Goal: Task Accomplishment & Management: Manage account settings

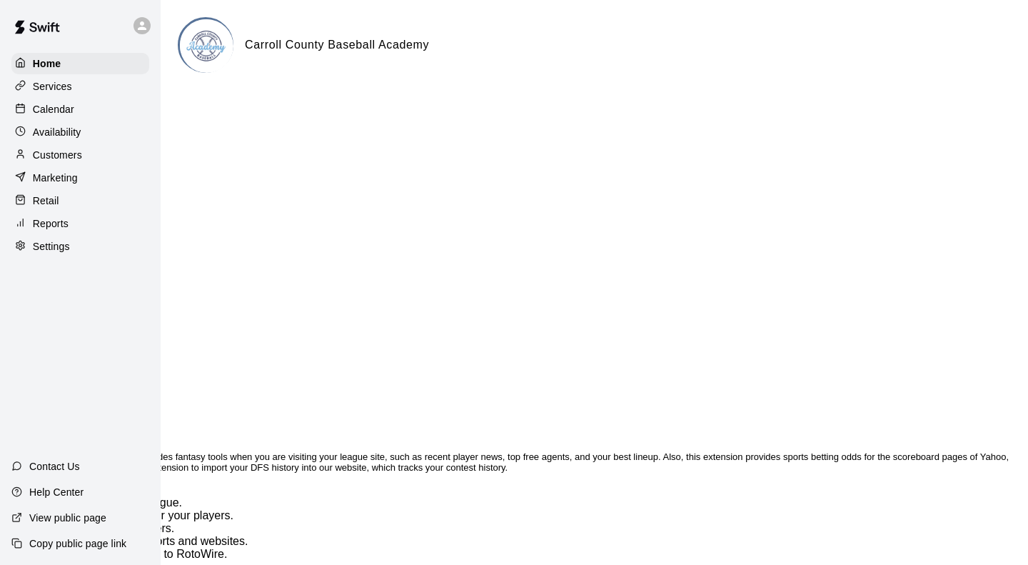
click at [52, 179] on p "Marketing" at bounding box center [55, 178] width 45 height 14
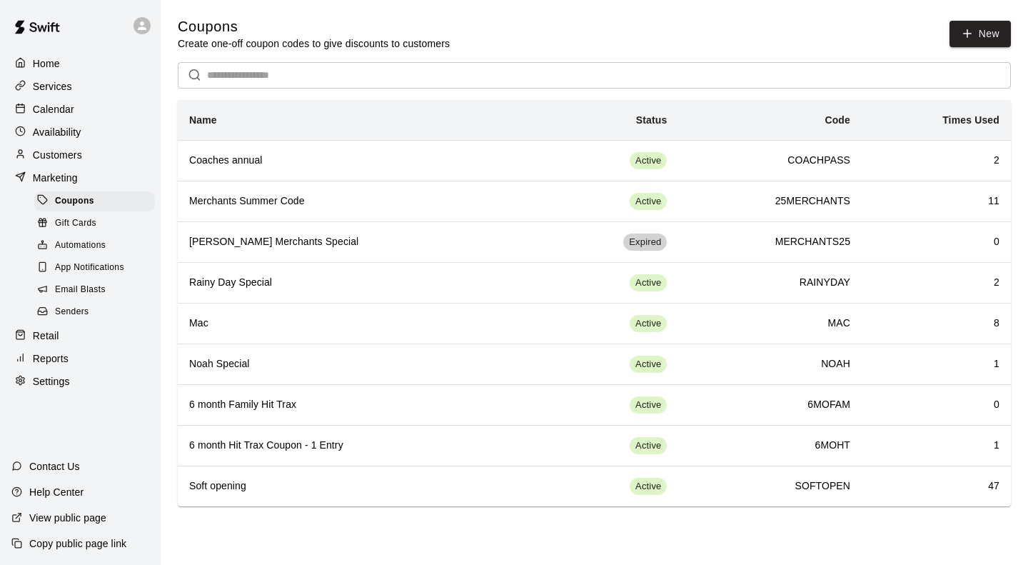
click at [450, 492] on h6 "Soft opening" at bounding box center [357, 486] width 336 height 16
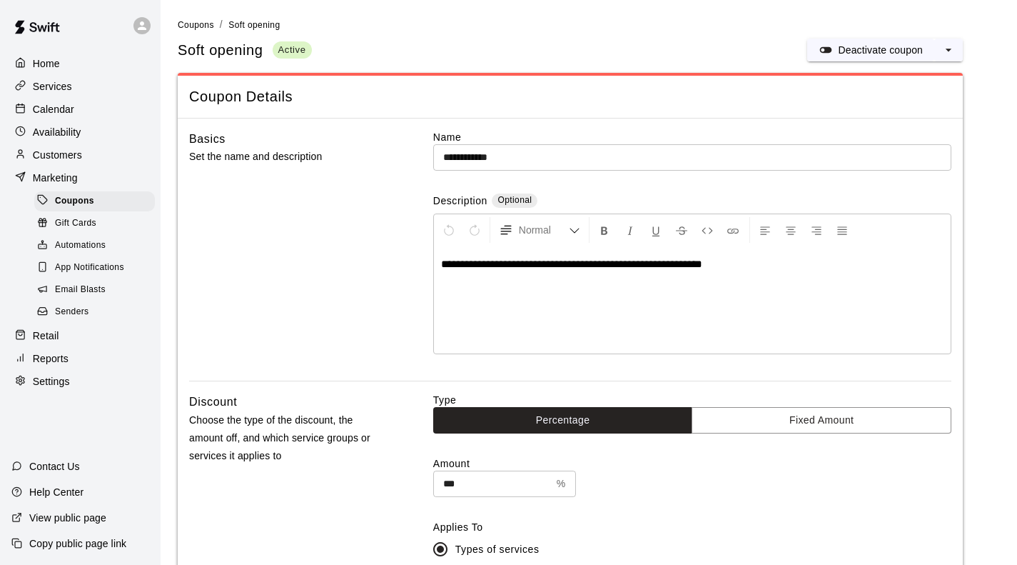
click at [891, 48] on p "Deactivate coupon" at bounding box center [880, 50] width 85 height 14
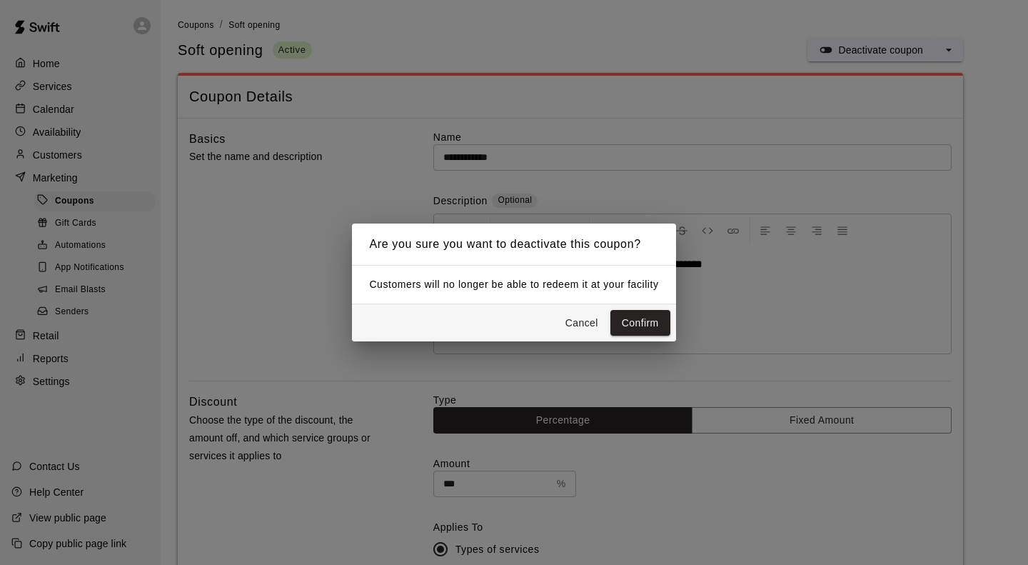
click at [641, 329] on button "Confirm" at bounding box center [640, 323] width 60 height 26
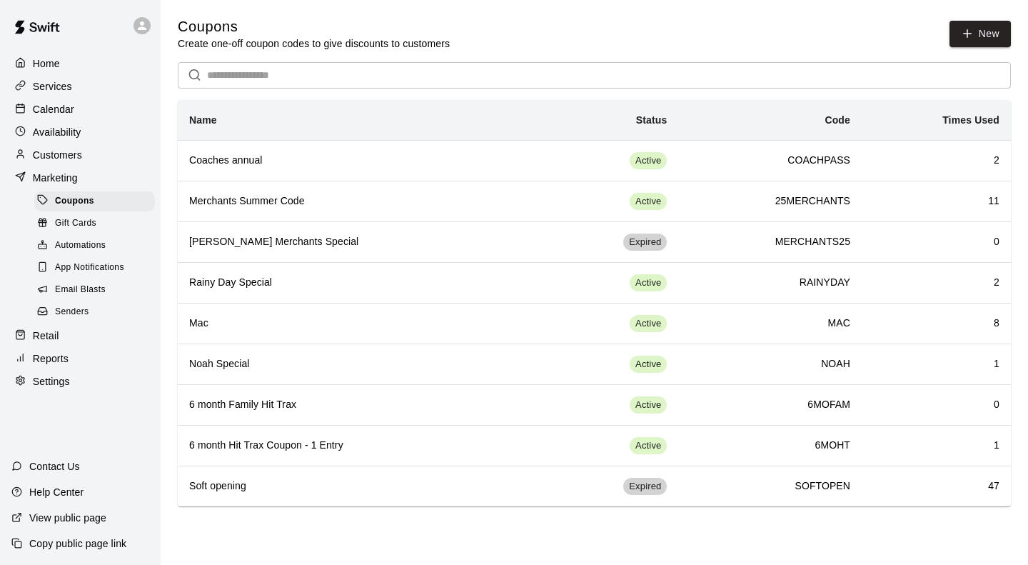
click at [508, 456] on th "6 month Hit Trax Coupon - 1 Entry" at bounding box center [357, 445] width 359 height 41
click at [544, 289] on td "Active" at bounding box center [607, 282] width 141 height 41
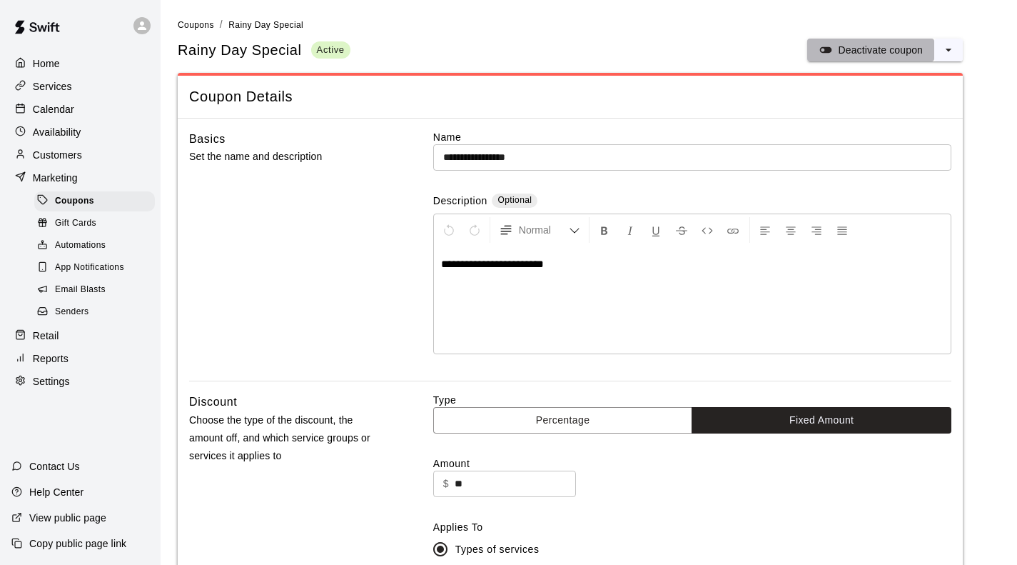
click at [853, 46] on p "Deactivate coupon" at bounding box center [880, 50] width 85 height 14
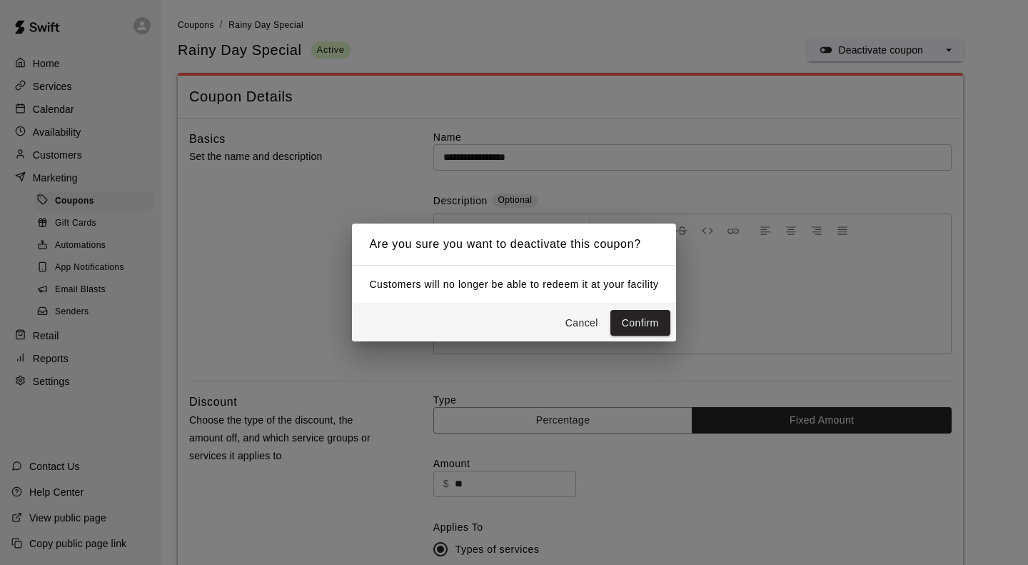
click at [640, 326] on button "Confirm" at bounding box center [640, 323] width 60 height 26
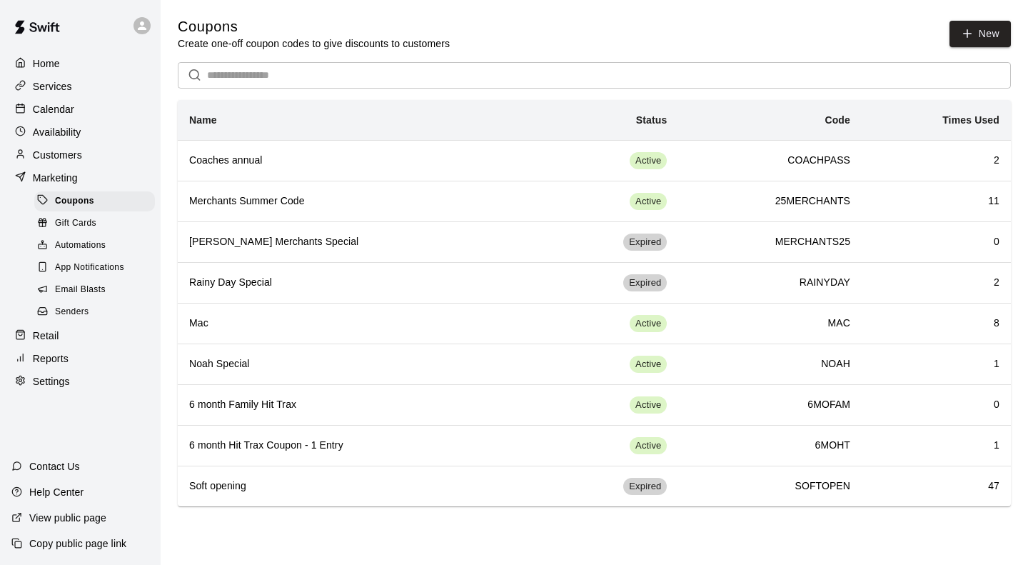
click at [499, 331] on th "Mac" at bounding box center [357, 323] width 359 height 41
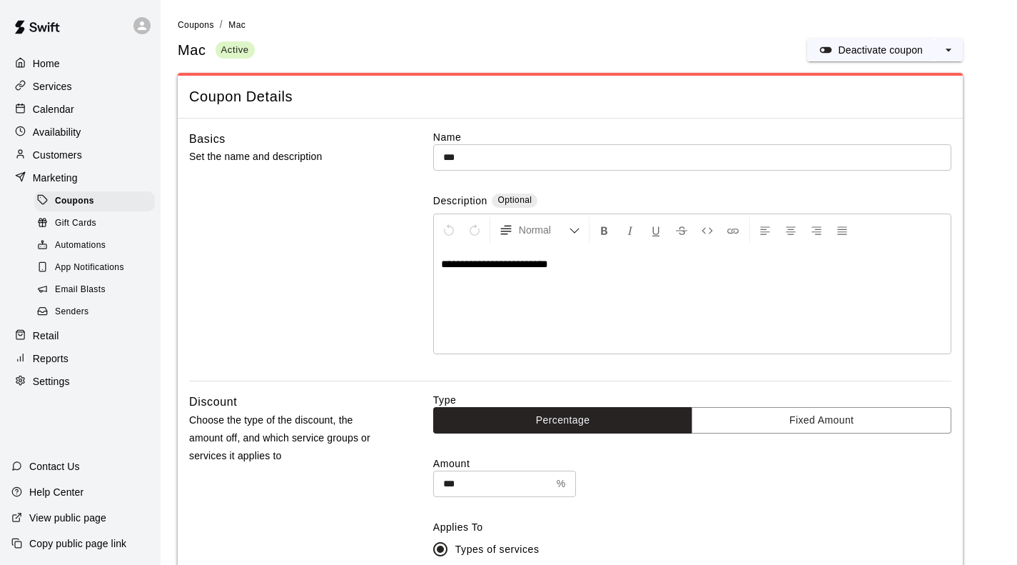
click at [861, 48] on p "Deactivate coupon" at bounding box center [880, 50] width 85 height 14
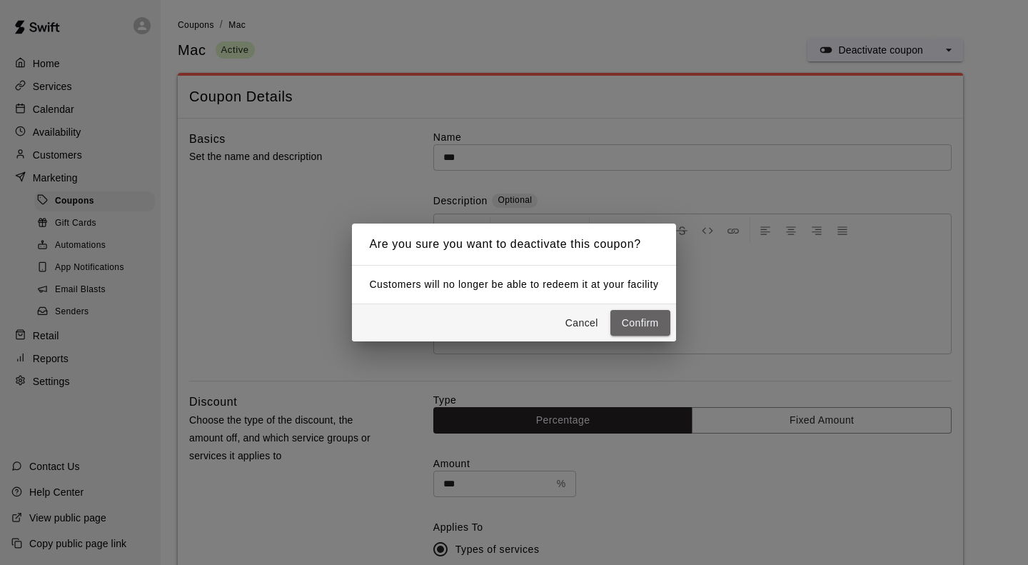
click at [640, 315] on button "Confirm" at bounding box center [640, 323] width 60 height 26
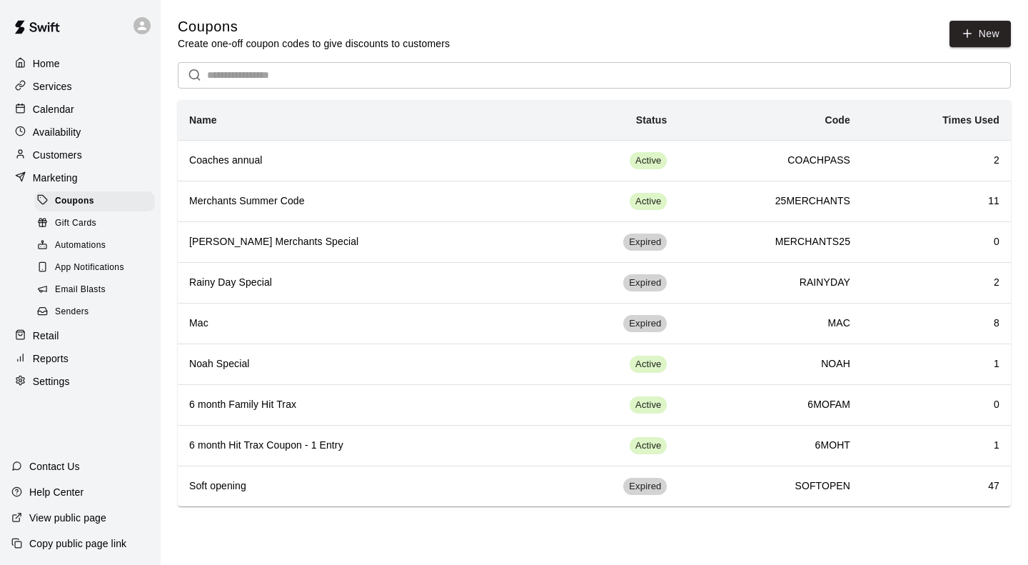
click at [636, 448] on span "Active" at bounding box center [648, 446] width 37 height 14
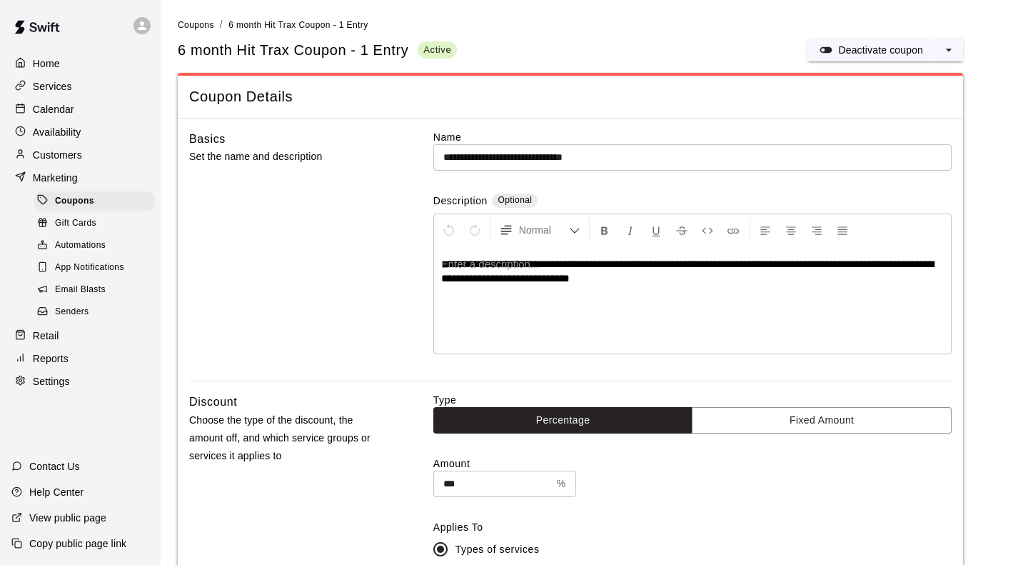
type input "**********"
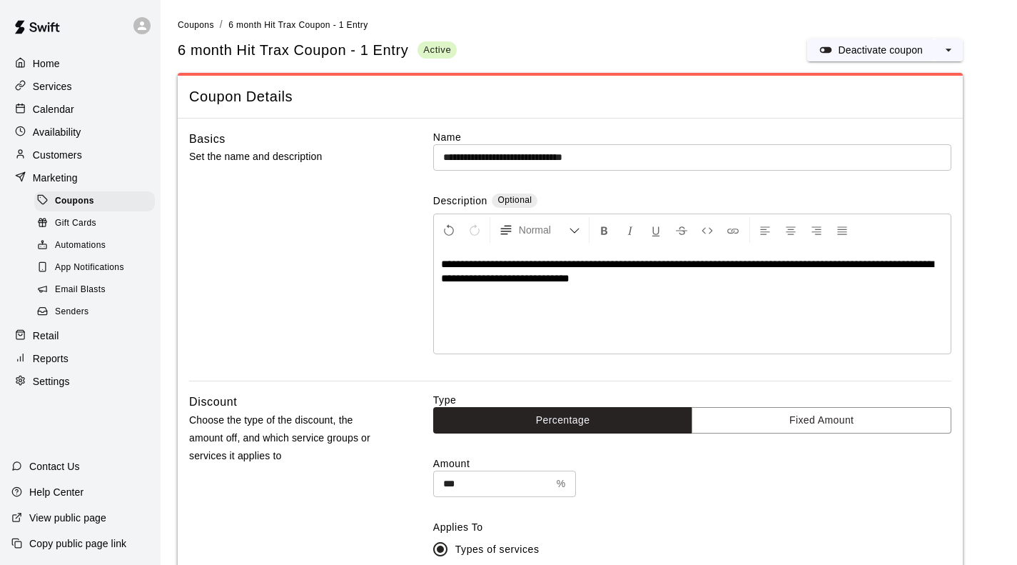
click at [951, 49] on icon "select merge strategy" at bounding box center [948, 50] width 14 height 14
click at [886, 108] on h6 "Duplicate coupon" at bounding box center [892, 103] width 79 height 16
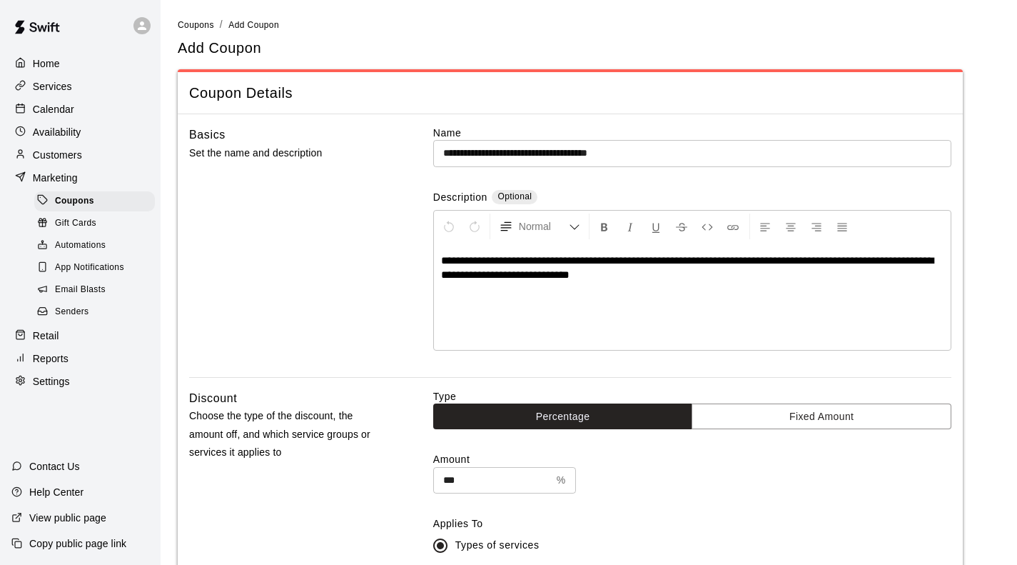
click at [665, 161] on input "**********" at bounding box center [692, 153] width 518 height 26
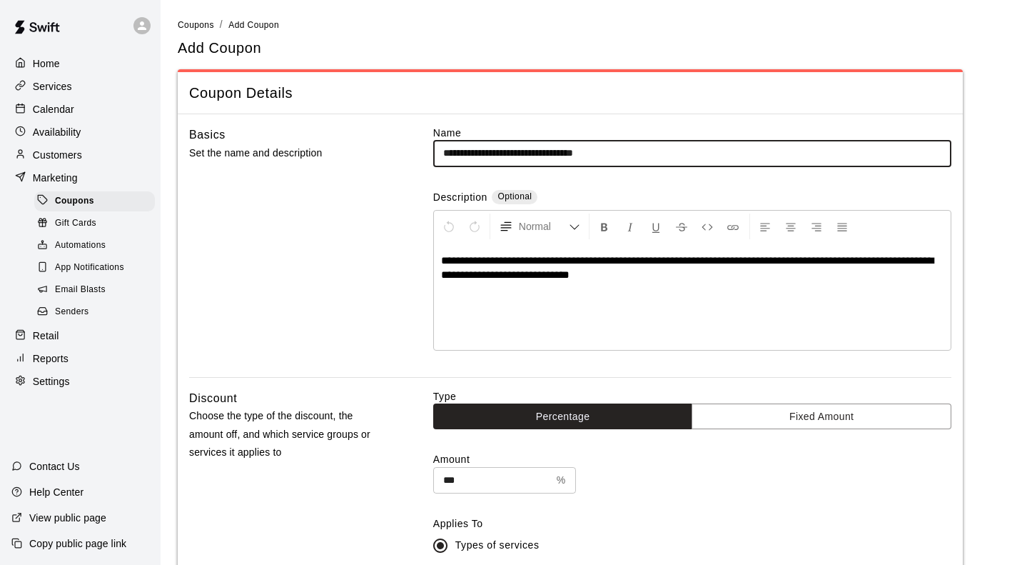
type input "**********"
click at [729, 258] on span "**********" at bounding box center [687, 267] width 492 height 25
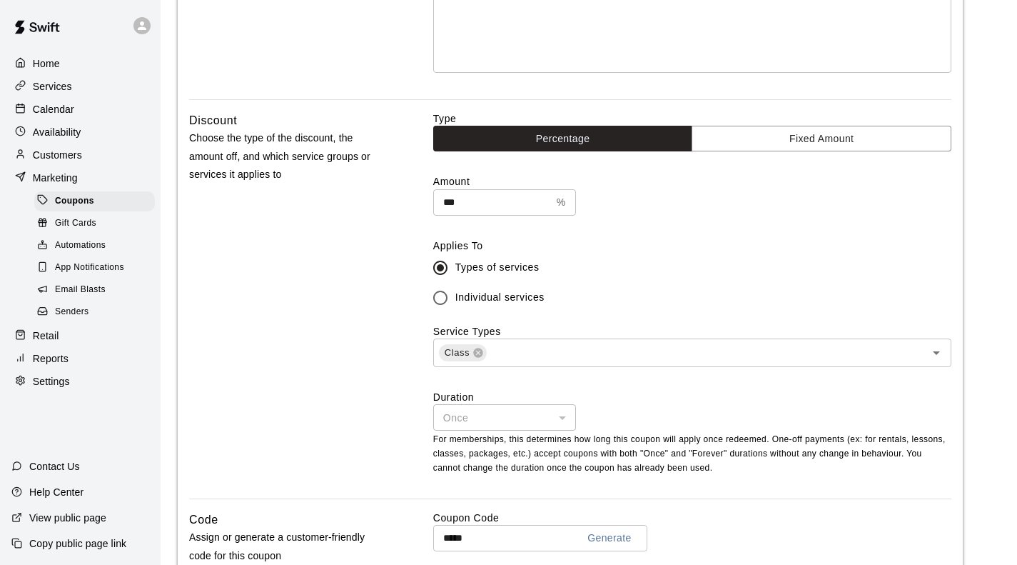
scroll to position [276, 0]
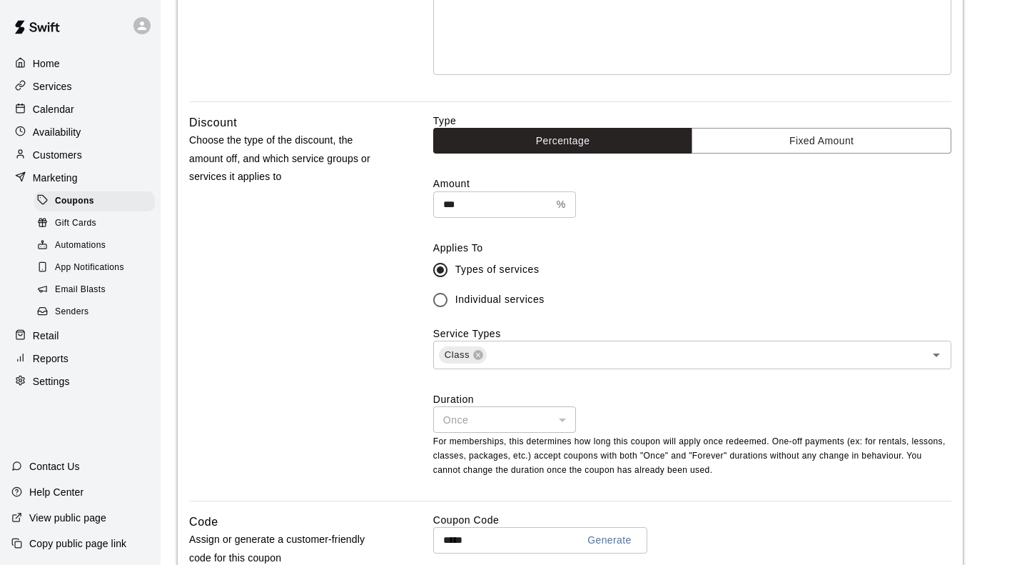
click at [796, 136] on button "Fixed Amount" at bounding box center [822, 141] width 260 height 26
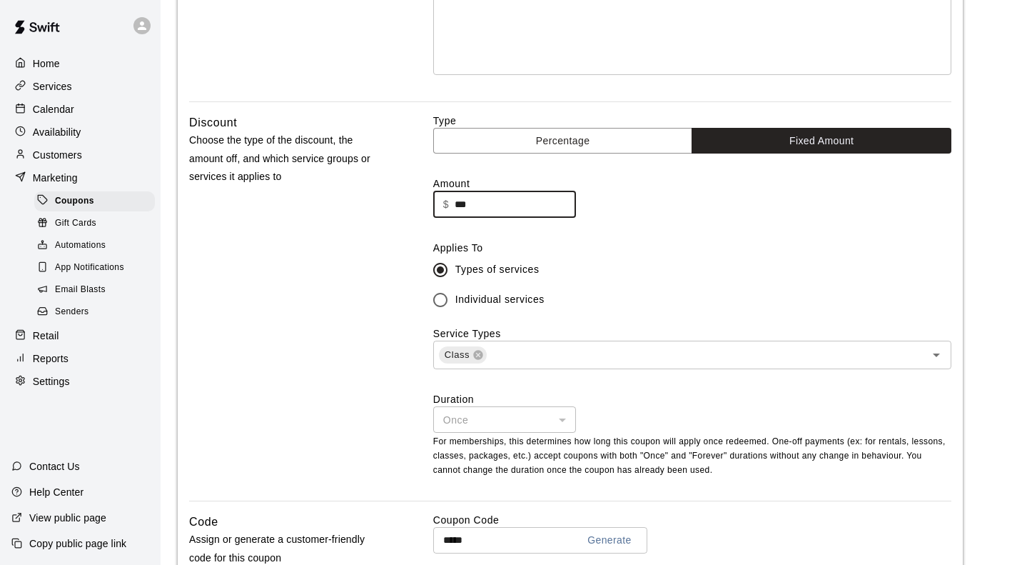
click at [482, 204] on input "***" at bounding box center [515, 204] width 121 height 26
type input "*"
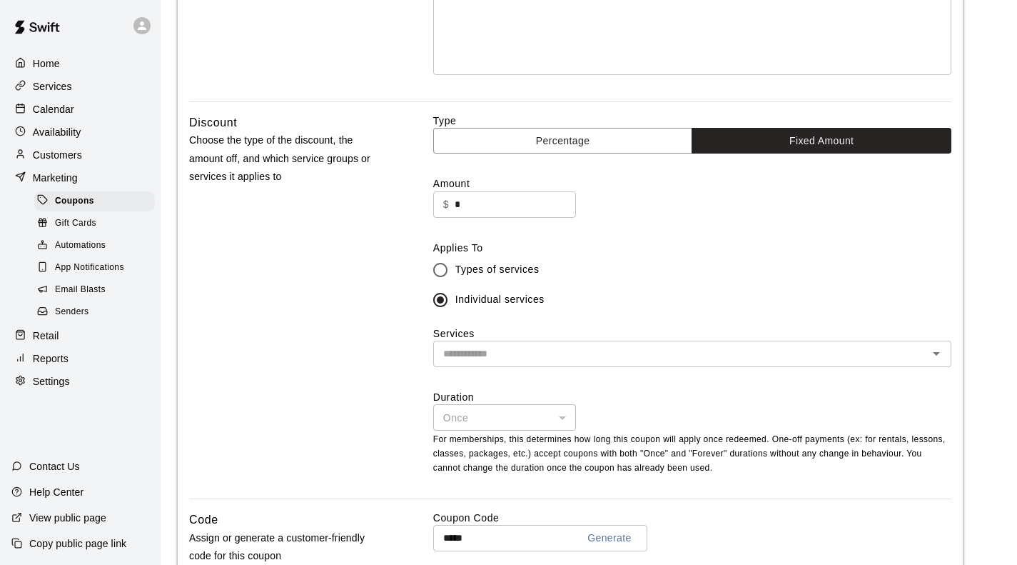
click at [513, 358] on input "text" at bounding box center [681, 354] width 486 height 18
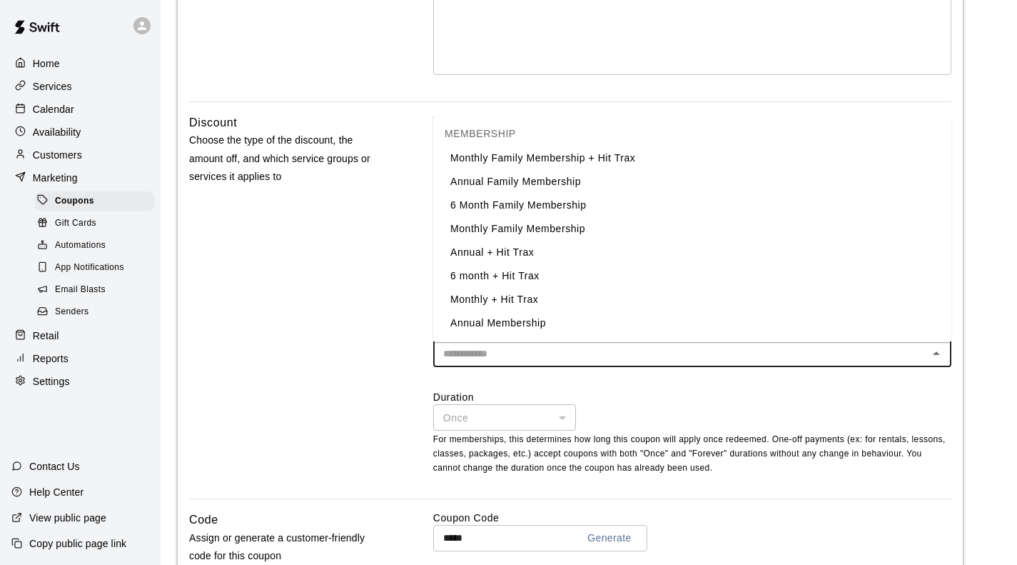
scroll to position [562, 0]
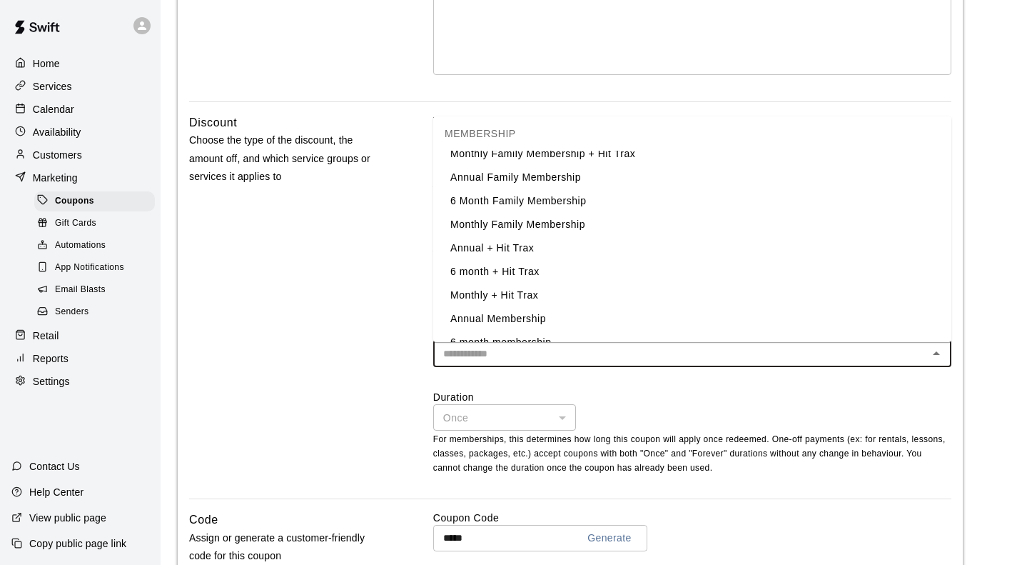
click at [484, 268] on li "6 month + Hit Trax" at bounding box center [692, 272] width 518 height 24
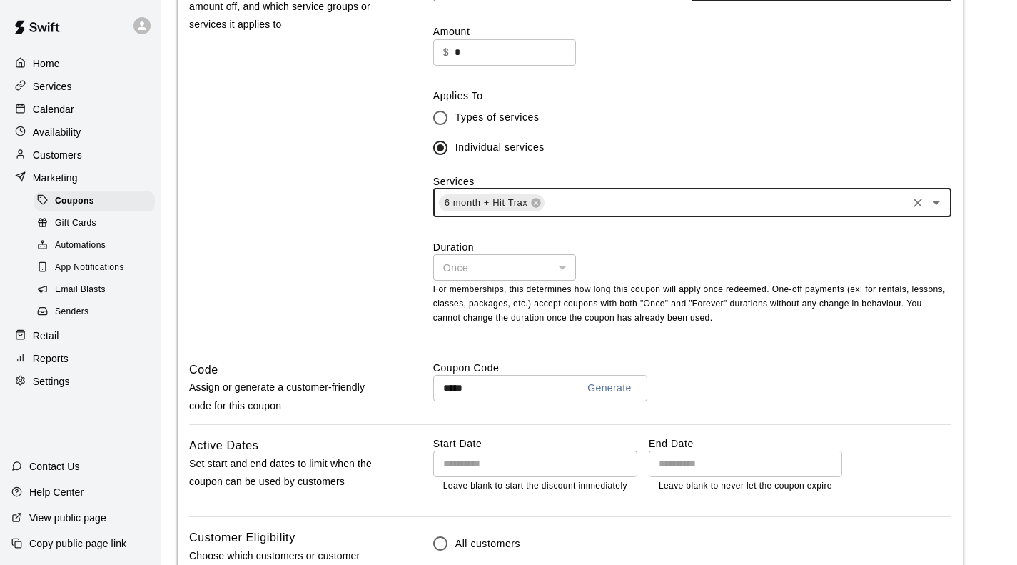
scroll to position [432, 0]
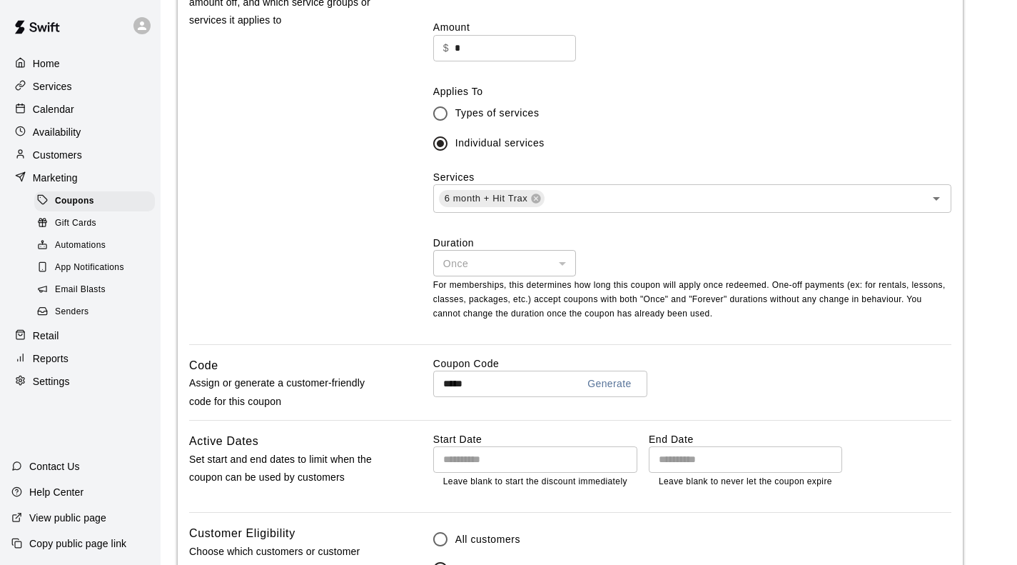
click at [509, 273] on div "Once" at bounding box center [504, 263] width 143 height 26
click at [557, 263] on div "Once" at bounding box center [504, 263] width 143 height 26
click at [564, 263] on div "Once" at bounding box center [504, 263] width 143 height 26
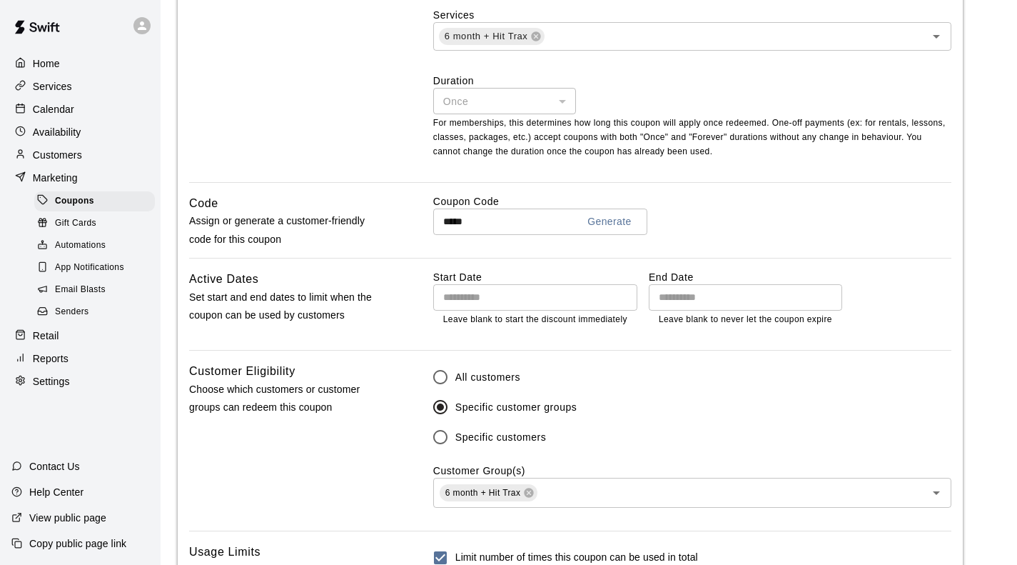
scroll to position [595, 0]
drag, startPoint x: 490, startPoint y: 223, endPoint x: 370, endPoint y: 216, distance: 120.2
click at [370, 216] on div "Code Assign or generate a customer-friendly code for this coupon Coupon Code **…" at bounding box center [570, 225] width 762 height 64
type input "********"
click at [515, 304] on input "Choose date" at bounding box center [530, 296] width 194 height 26
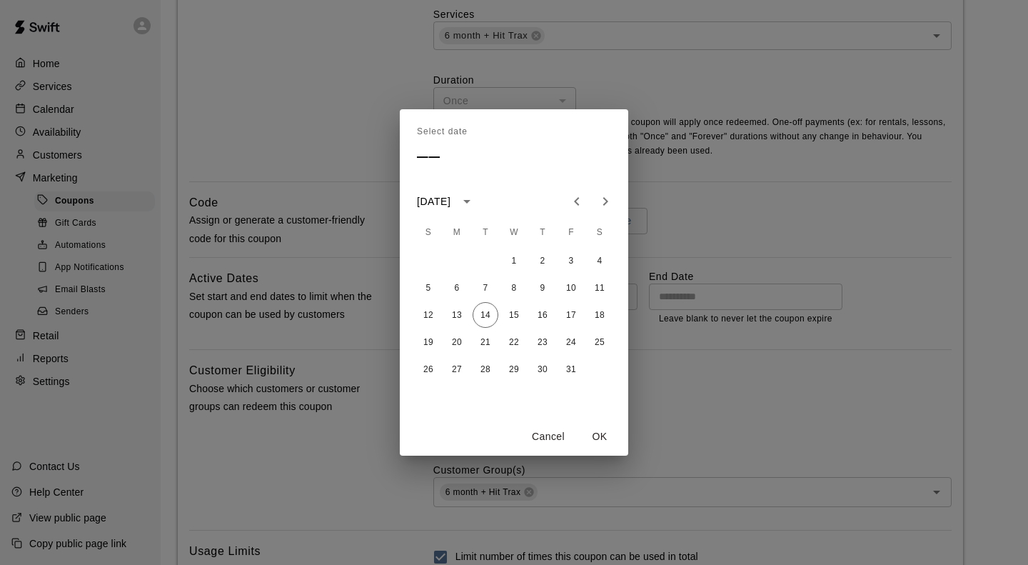
click at [482, 316] on button "14" at bounding box center [486, 315] width 26 height 26
type input "**********"
click at [604, 435] on button "OK" at bounding box center [600, 436] width 46 height 26
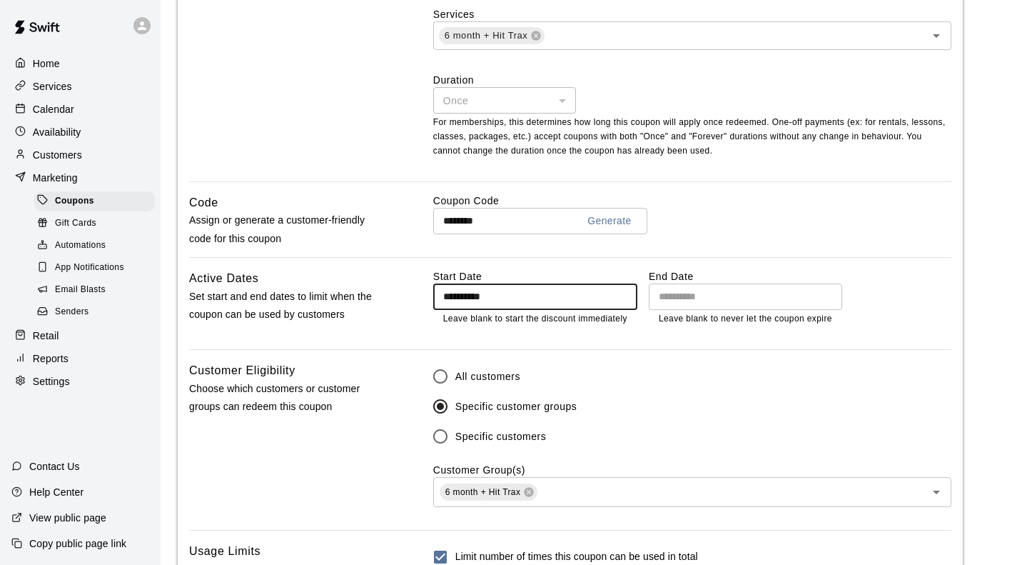
click at [712, 296] on input "Choose date" at bounding box center [740, 296] width 183 height 26
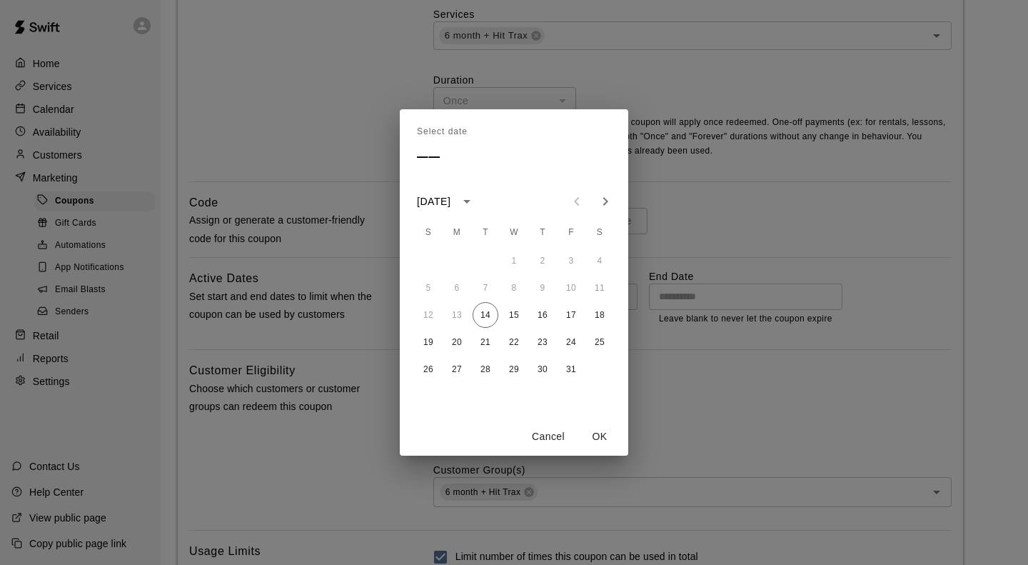
click at [604, 203] on icon "Next month" at bounding box center [605, 201] width 17 height 17
click at [600, 265] on button "1" at bounding box center [600, 261] width 26 height 26
type input "**********"
click at [599, 439] on button "OK" at bounding box center [600, 436] width 46 height 26
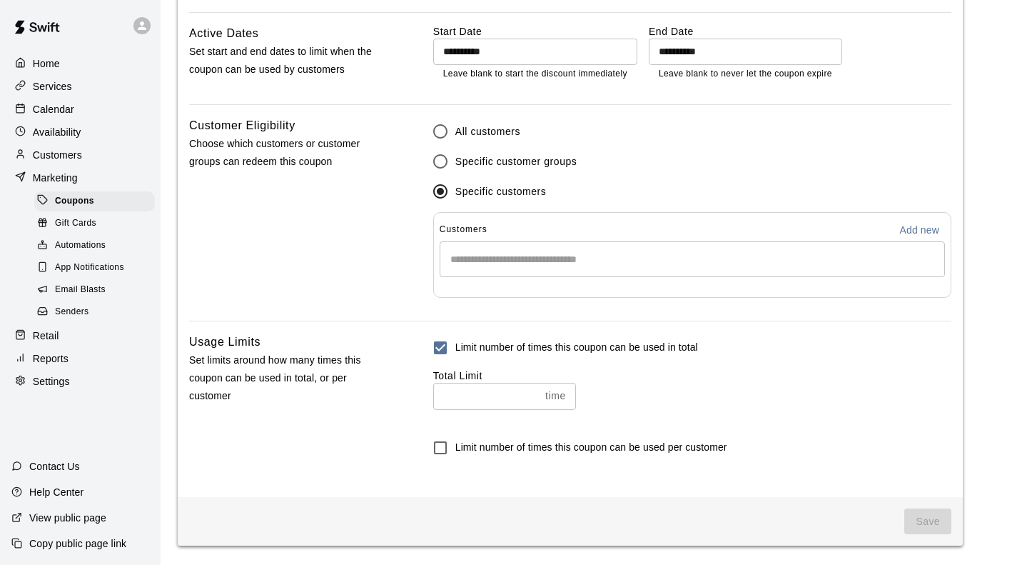
scroll to position [841, 0]
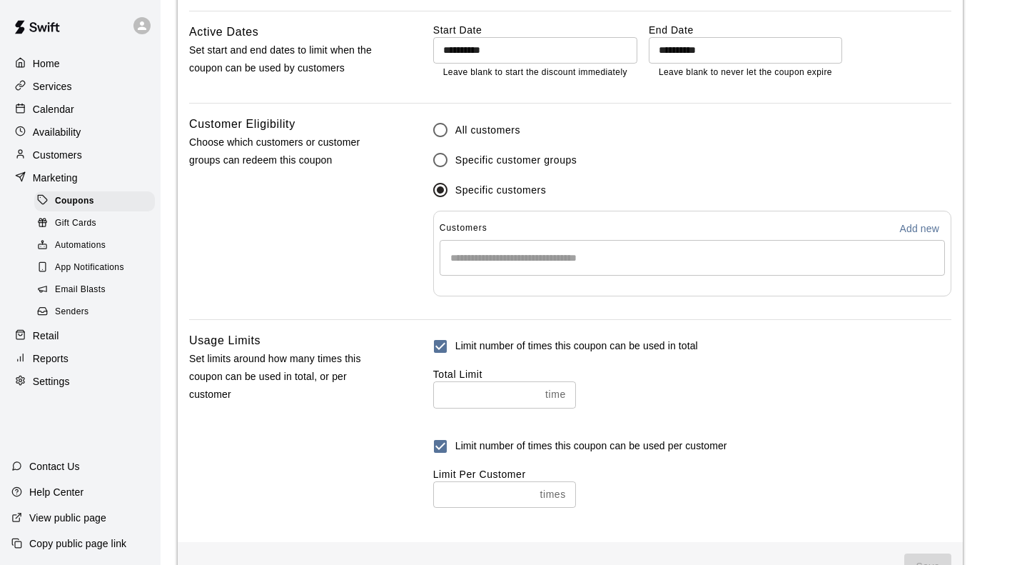
type input "*"
click at [531, 497] on input "*" at bounding box center [483, 494] width 101 height 26
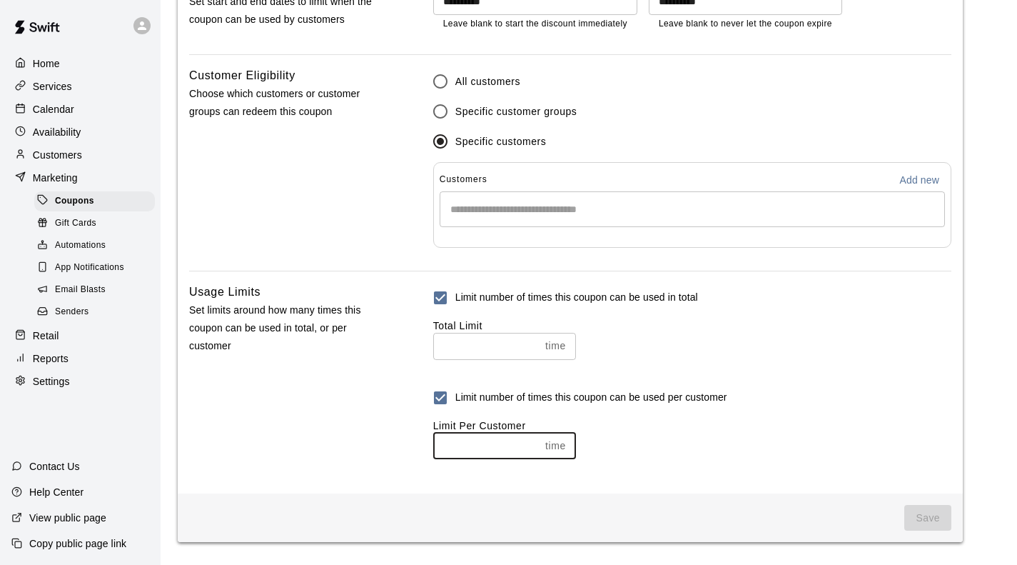
click at [914, 515] on span "Save" at bounding box center [927, 518] width 47 height 26
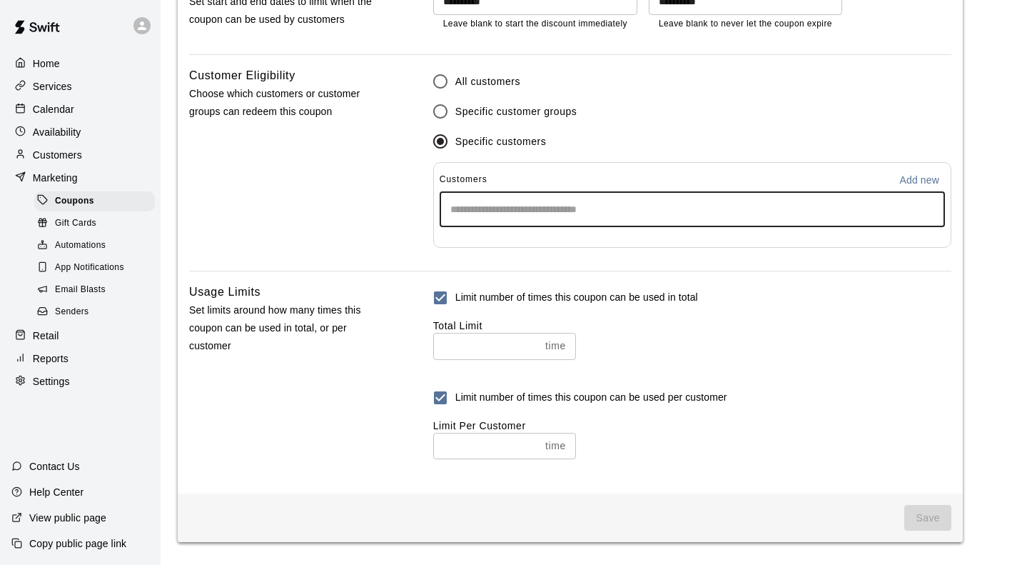
click at [542, 210] on input "Start typing to search customers..." at bounding box center [692, 209] width 492 height 14
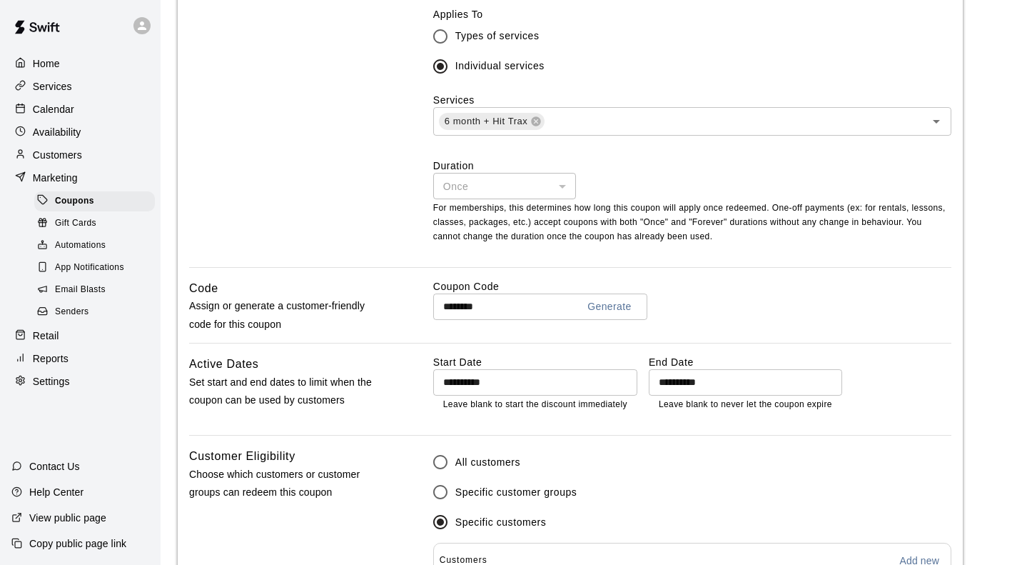
scroll to position [514, 0]
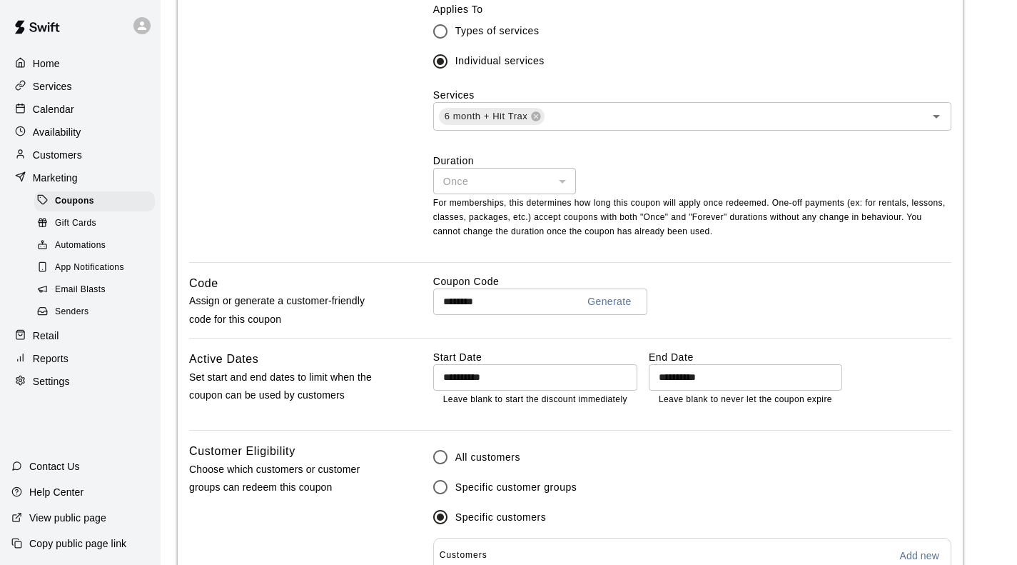
click at [562, 182] on div "Once" at bounding box center [504, 181] width 143 height 26
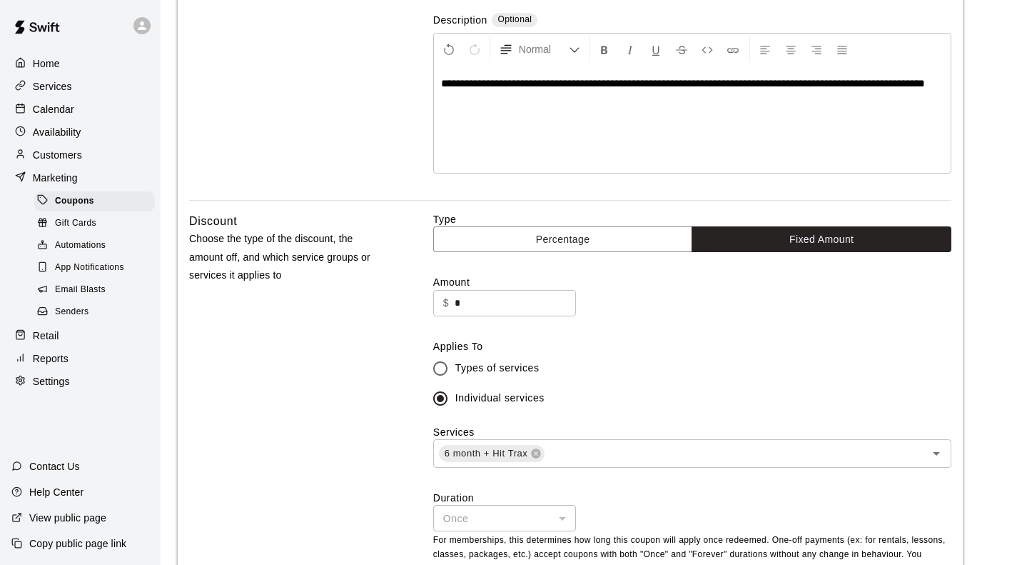
scroll to position [176, 0]
click at [475, 299] on input "*" at bounding box center [515, 304] width 121 height 26
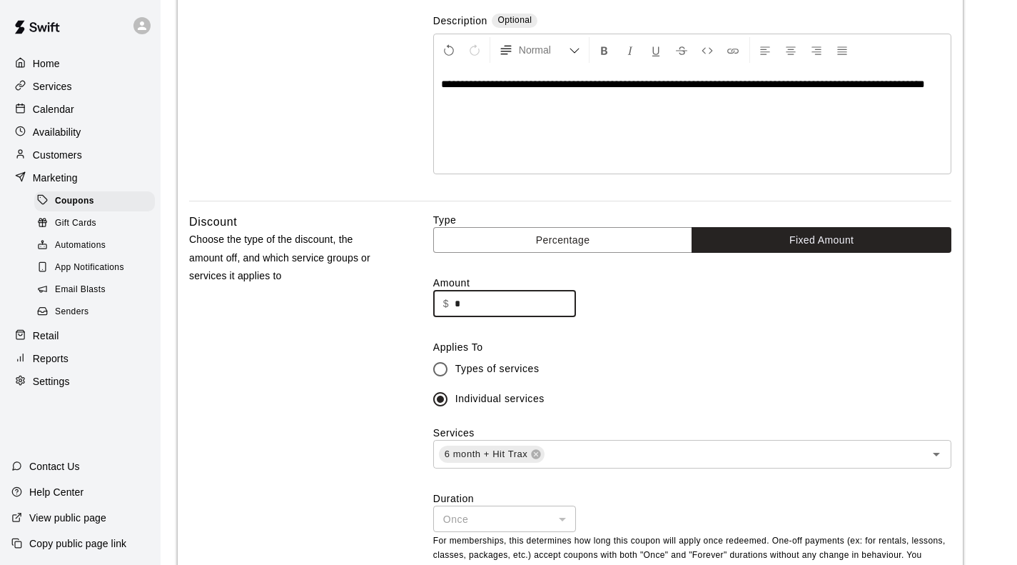
type input "*"
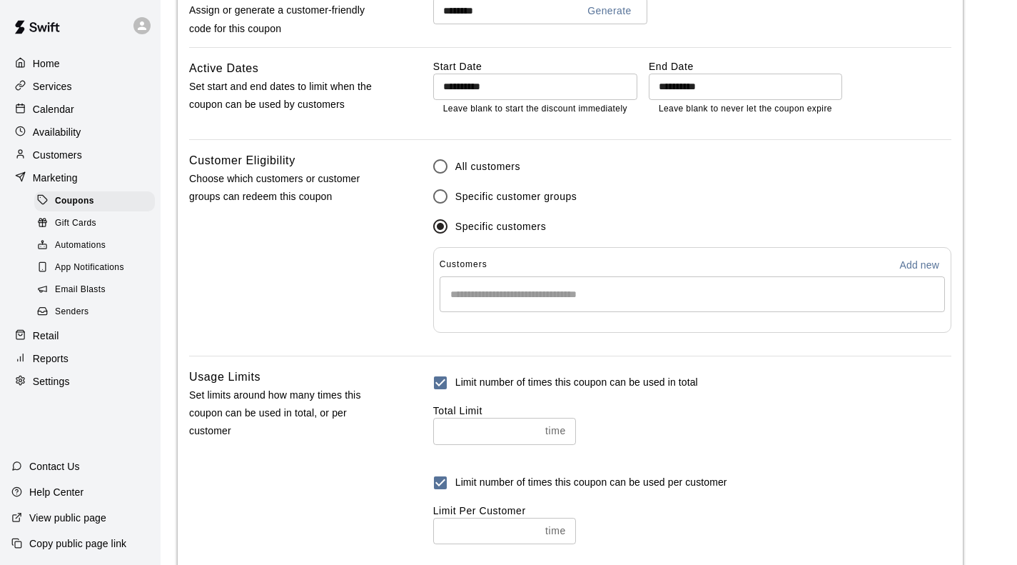
scroll to position [889, 0]
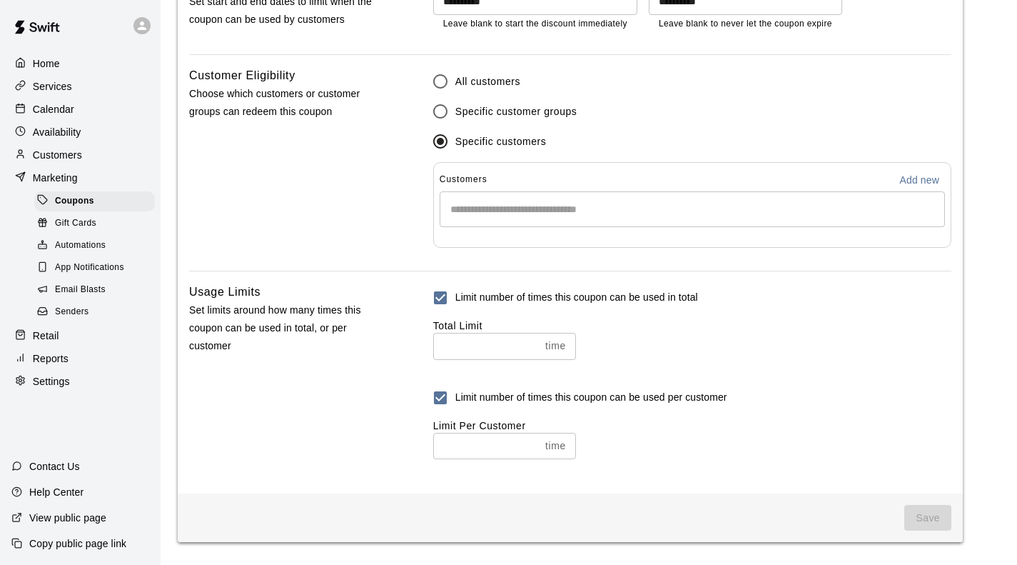
click at [904, 182] on p "Add new" at bounding box center [919, 180] width 40 height 14
select select "**"
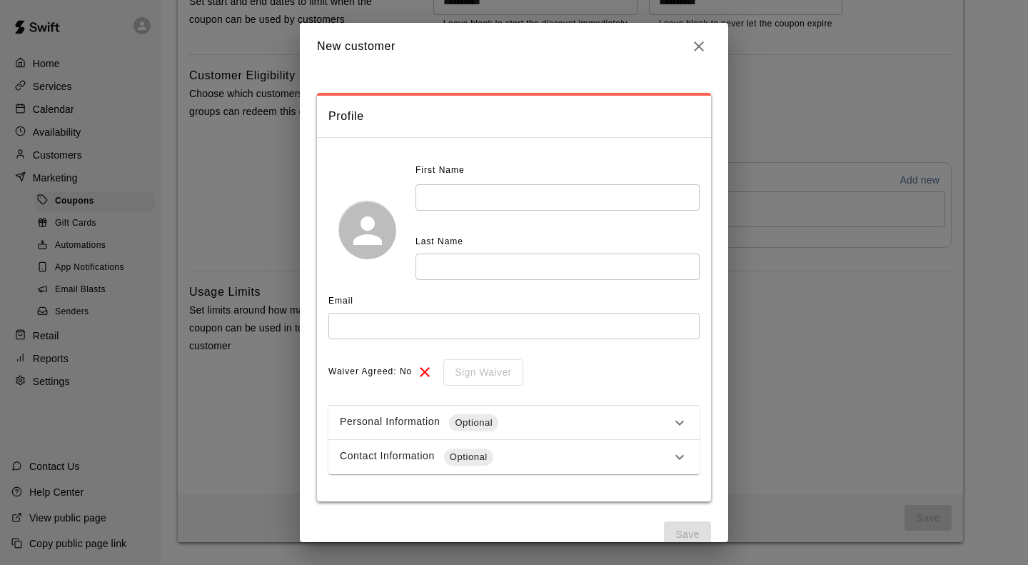
click at [445, 198] on input "text" at bounding box center [557, 197] width 284 height 26
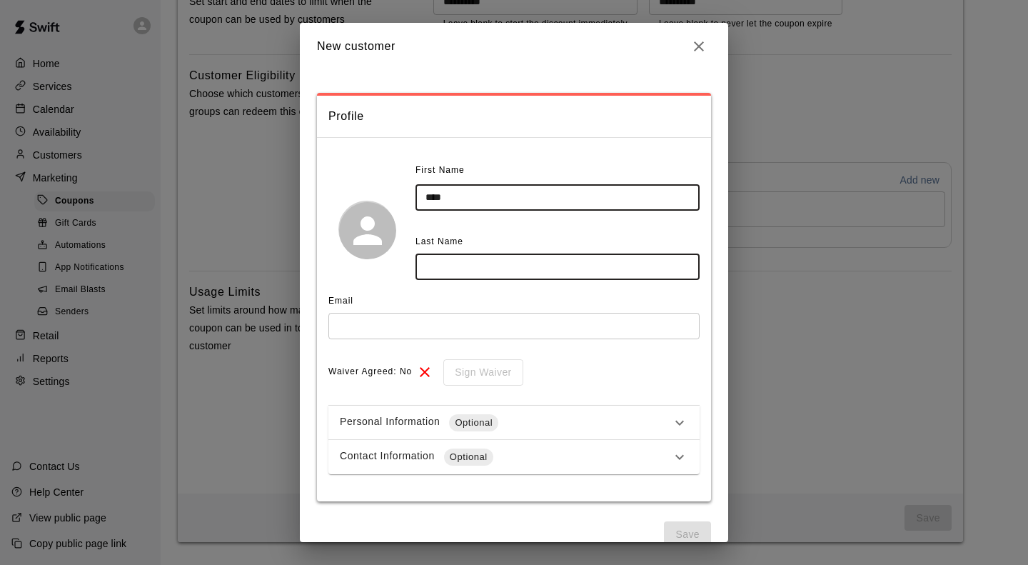
type input "****"
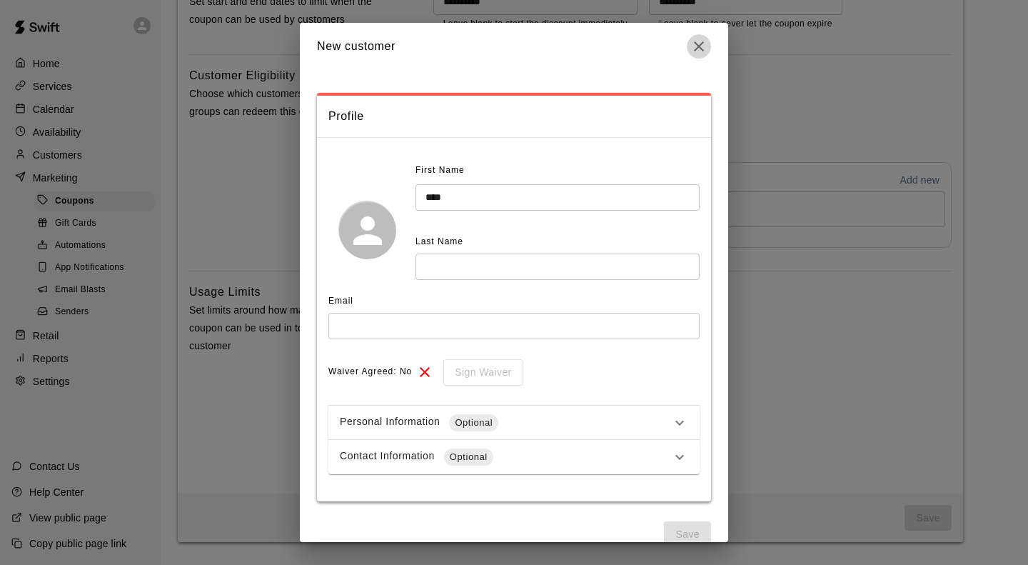
click at [699, 44] on icon "button" at bounding box center [698, 46] width 17 height 17
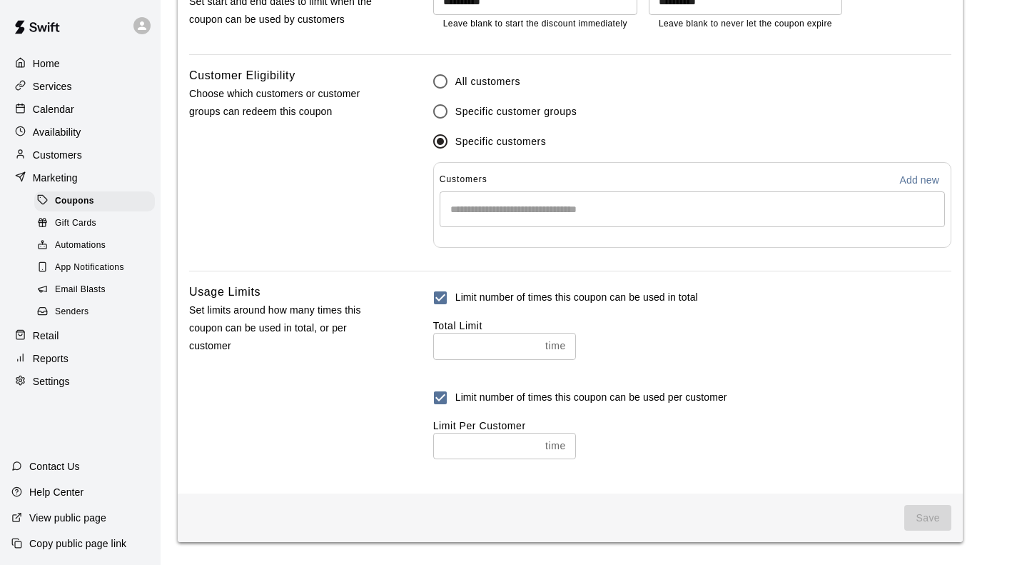
click at [492, 206] on input "Start typing to search customers..." at bounding box center [692, 209] width 492 height 14
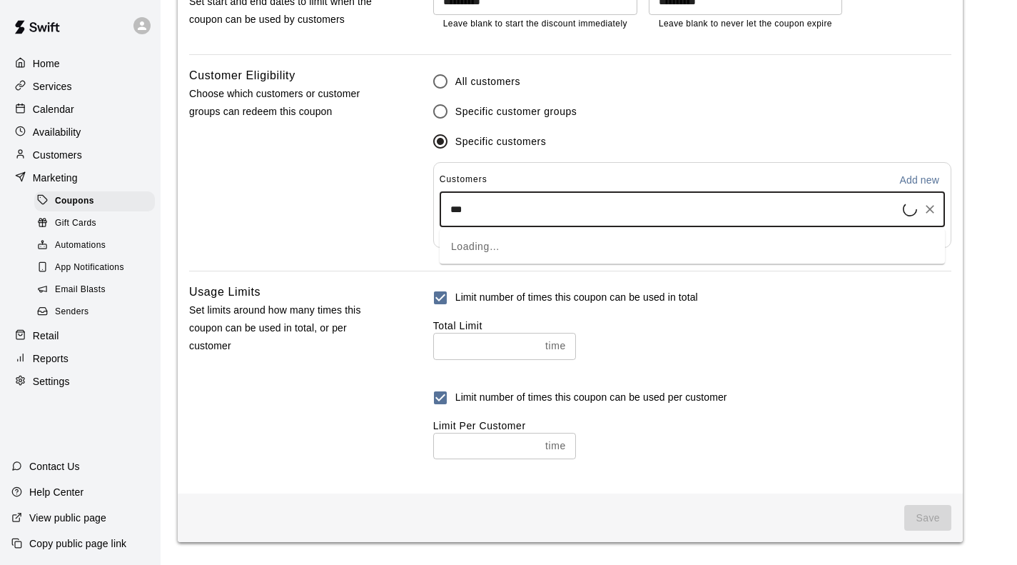
type input "****"
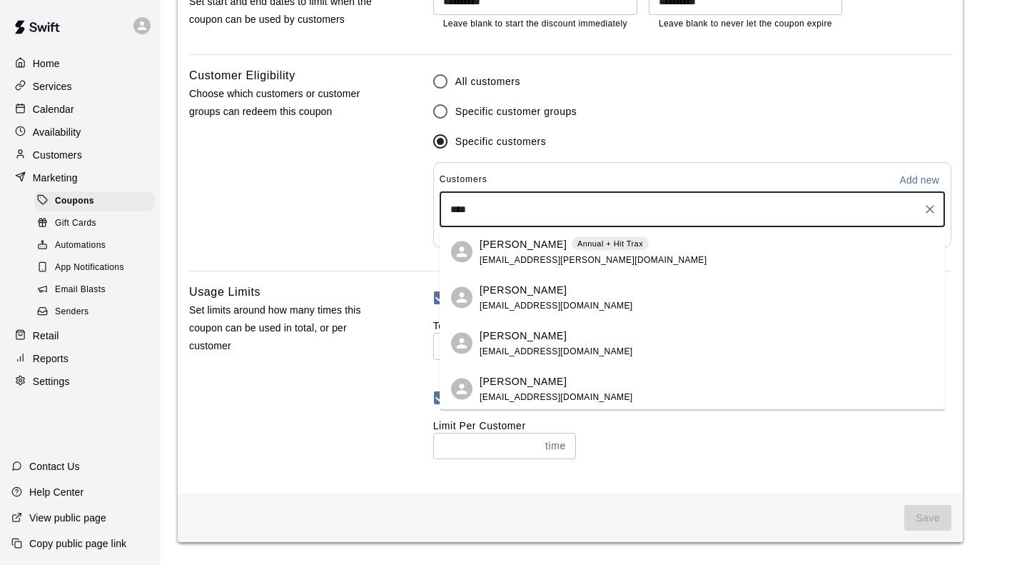
click at [493, 347] on span "[EMAIL_ADDRESS][DOMAIN_NAME]" at bounding box center [556, 350] width 153 height 10
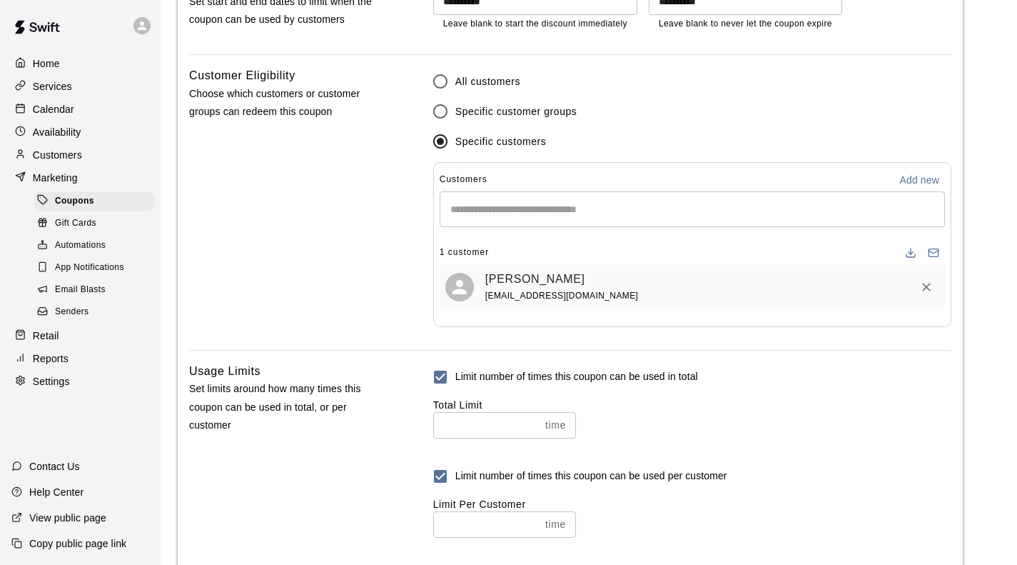
scroll to position [970, 0]
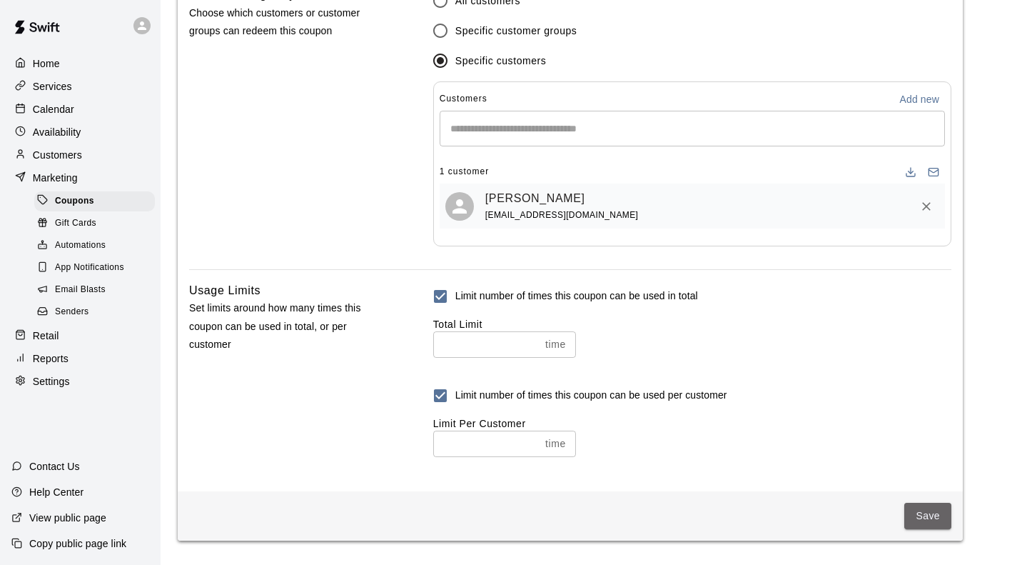
click at [929, 517] on button "Save" at bounding box center [927, 515] width 47 height 26
